Goal: Transaction & Acquisition: Purchase product/service

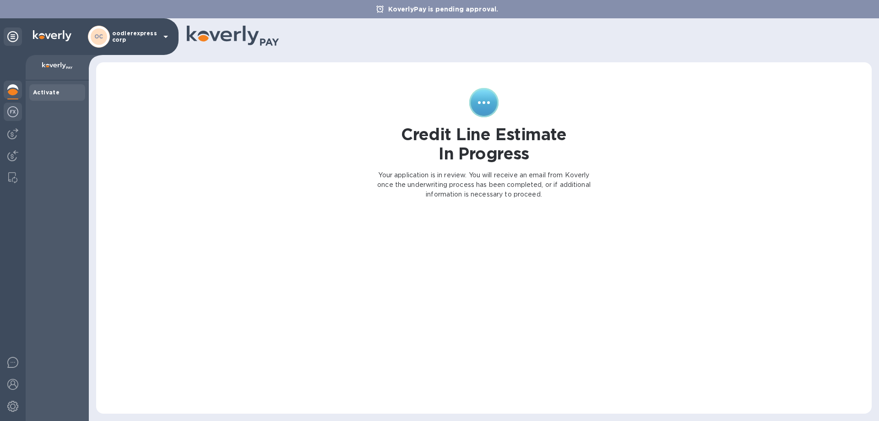
drag, startPoint x: 0, startPoint y: 111, endPoint x: 5, endPoint y: 112, distance: 4.6
click at [1, 111] on div at bounding box center [13, 238] width 26 height 366
click at [10, 130] on img at bounding box center [12, 133] width 11 height 11
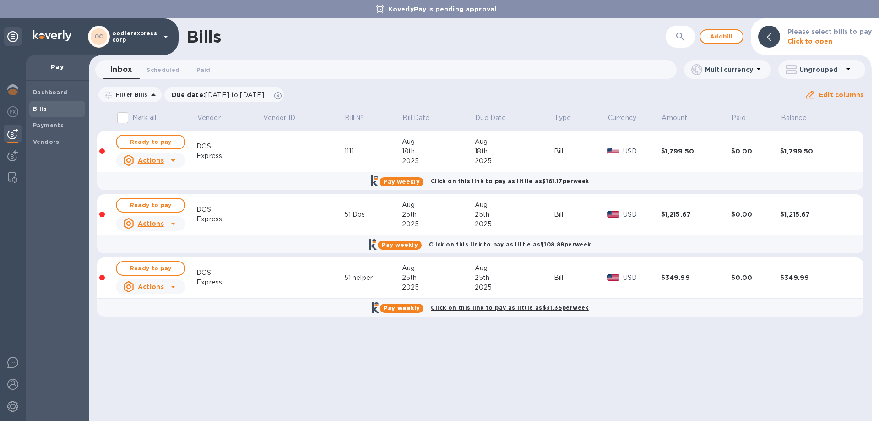
click at [214, 211] on div "DOS" at bounding box center [229, 210] width 66 height 10
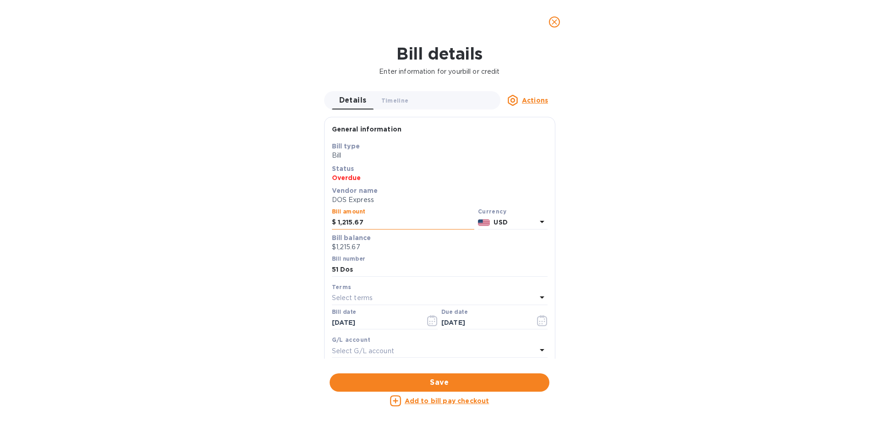
click at [392, 225] on input "1,215.67" at bounding box center [406, 223] width 136 height 14
drag, startPoint x: 295, startPoint y: 229, endPoint x: 267, endPoint y: 234, distance: 28.3
click at [267, 234] on div "Bill details Enter information for your bill or credit Details 0 Timeline 0 Act…" at bounding box center [439, 232] width 879 height 377
type input "1,390.67"
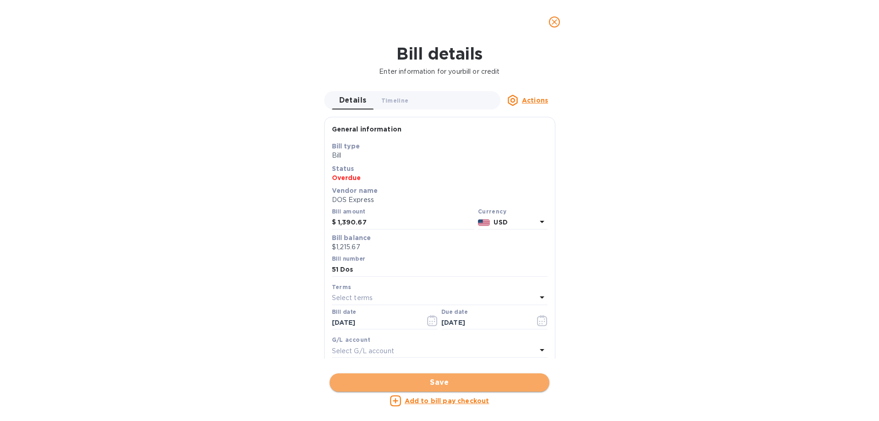
click at [423, 382] on span "Save" at bounding box center [439, 382] width 205 height 11
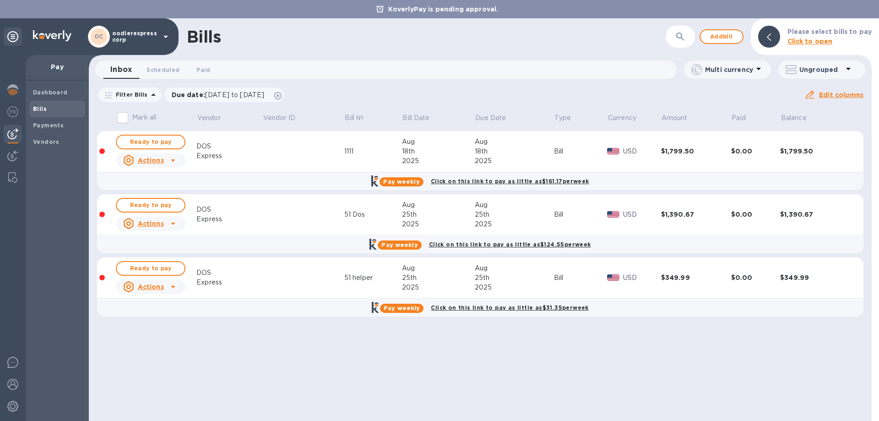
click at [124, 122] on input "Mark all" at bounding box center [122, 117] width 19 height 19
checkbox input "true"
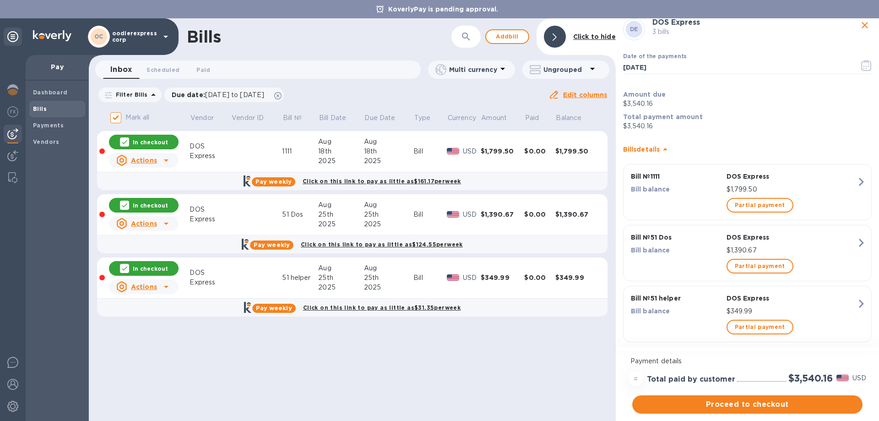
scroll to position [37, 0]
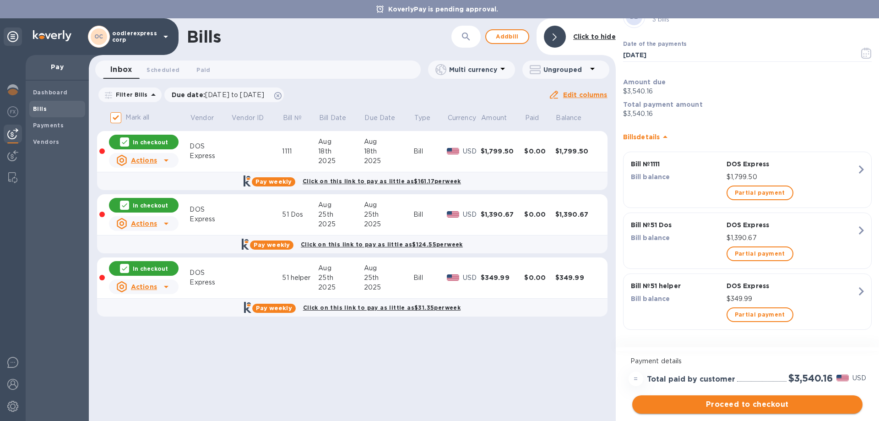
click at [736, 401] on span "Proceed to checkout" at bounding box center [748, 404] width 216 height 11
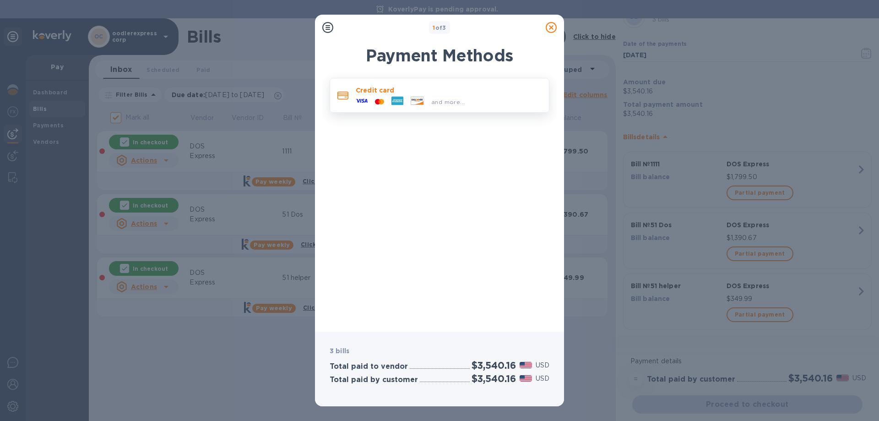
click at [394, 102] on icon at bounding box center [397, 101] width 12 height 9
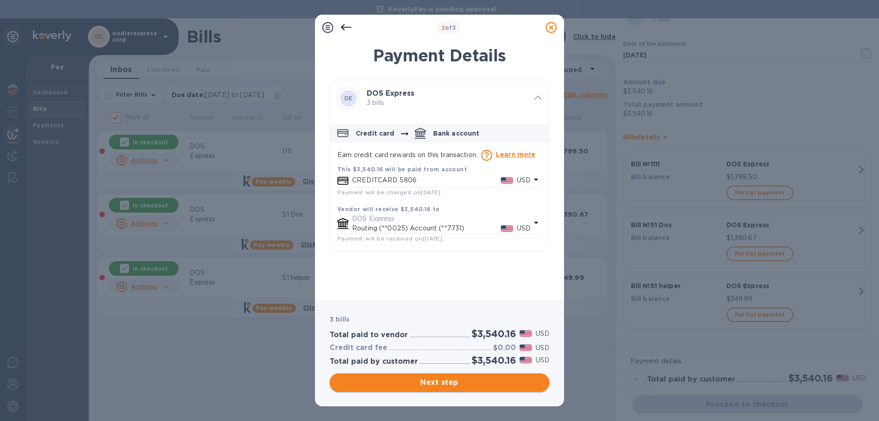
click at [480, 389] on button "Next step" at bounding box center [440, 382] width 220 height 18
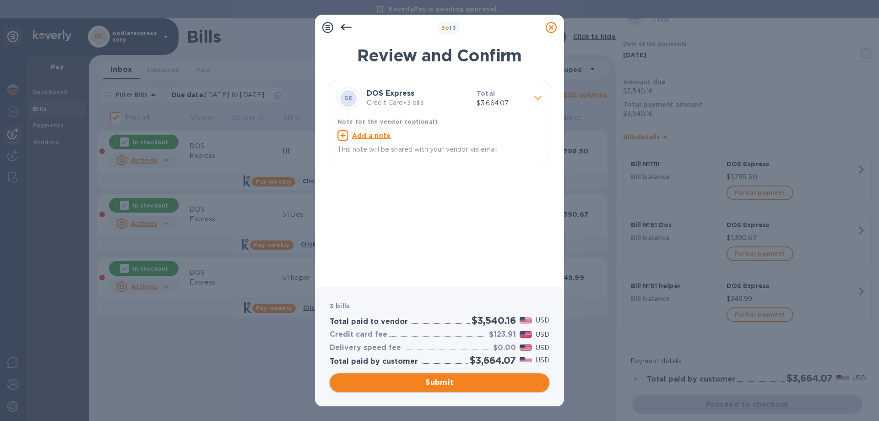
click at [443, 383] on span "Submit" at bounding box center [439, 382] width 205 height 11
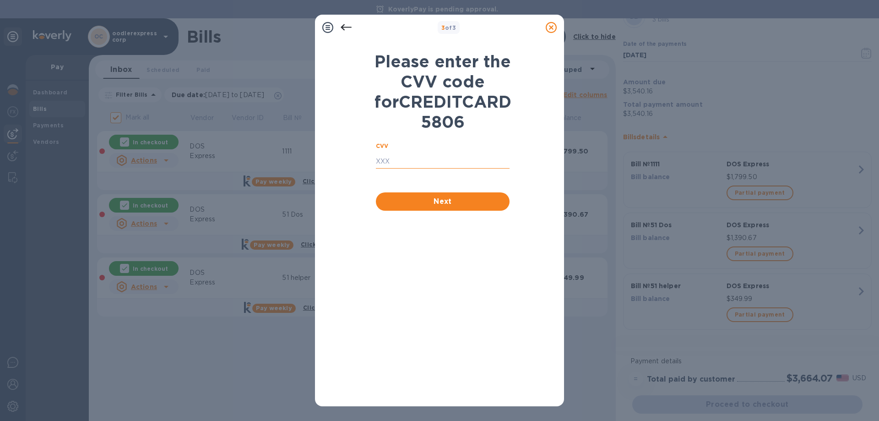
click at [405, 168] on input "text" at bounding box center [443, 162] width 134 height 14
click at [410, 40] on div "Please enter the CVV code for CREDITCARD 5806 CVV ​ Next" at bounding box center [439, 220] width 249 height 371
drag, startPoint x: 388, startPoint y: 179, endPoint x: 372, endPoint y: 168, distance: 20.1
click at [388, 168] on input "text" at bounding box center [443, 162] width 134 height 14
type input "177"
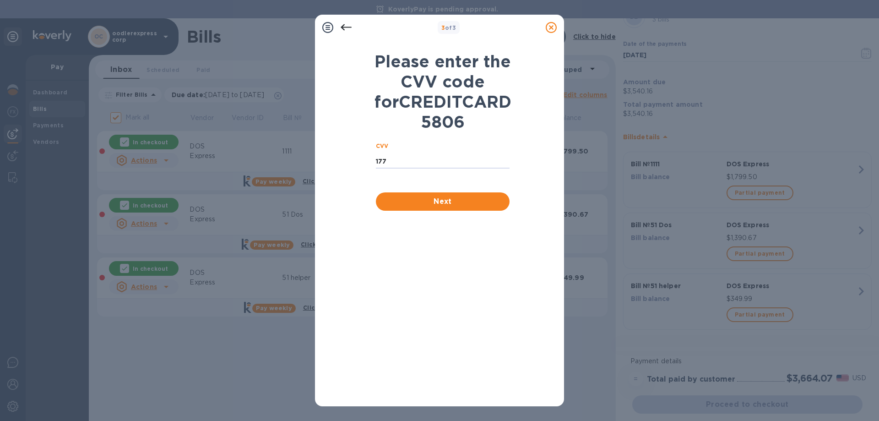
click button "Next" at bounding box center [443, 201] width 134 height 18
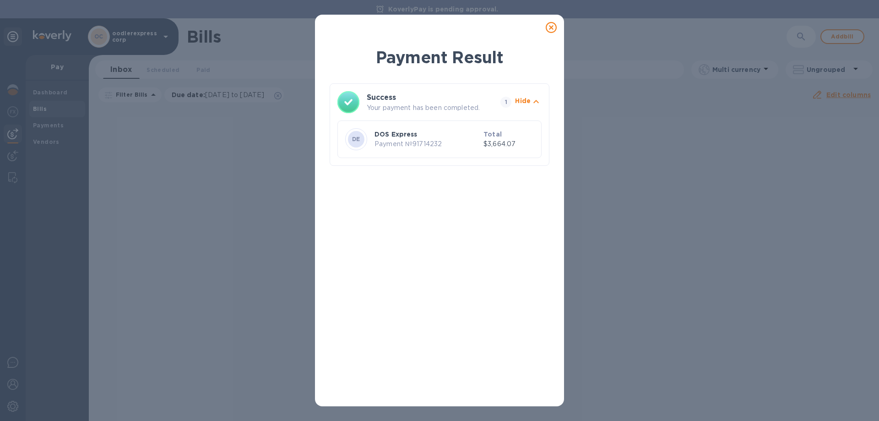
click at [549, 28] on icon at bounding box center [551, 27] width 11 height 11
